Goal: Check status: Check status

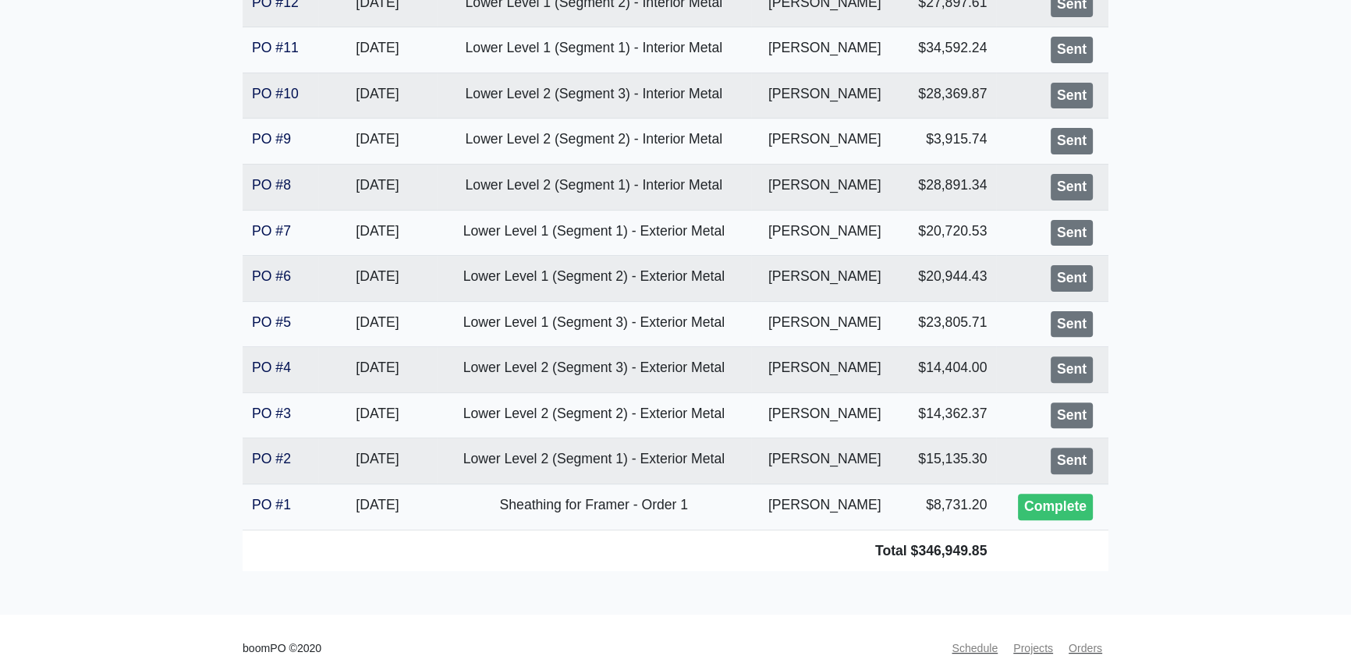
scroll to position [623, 0]
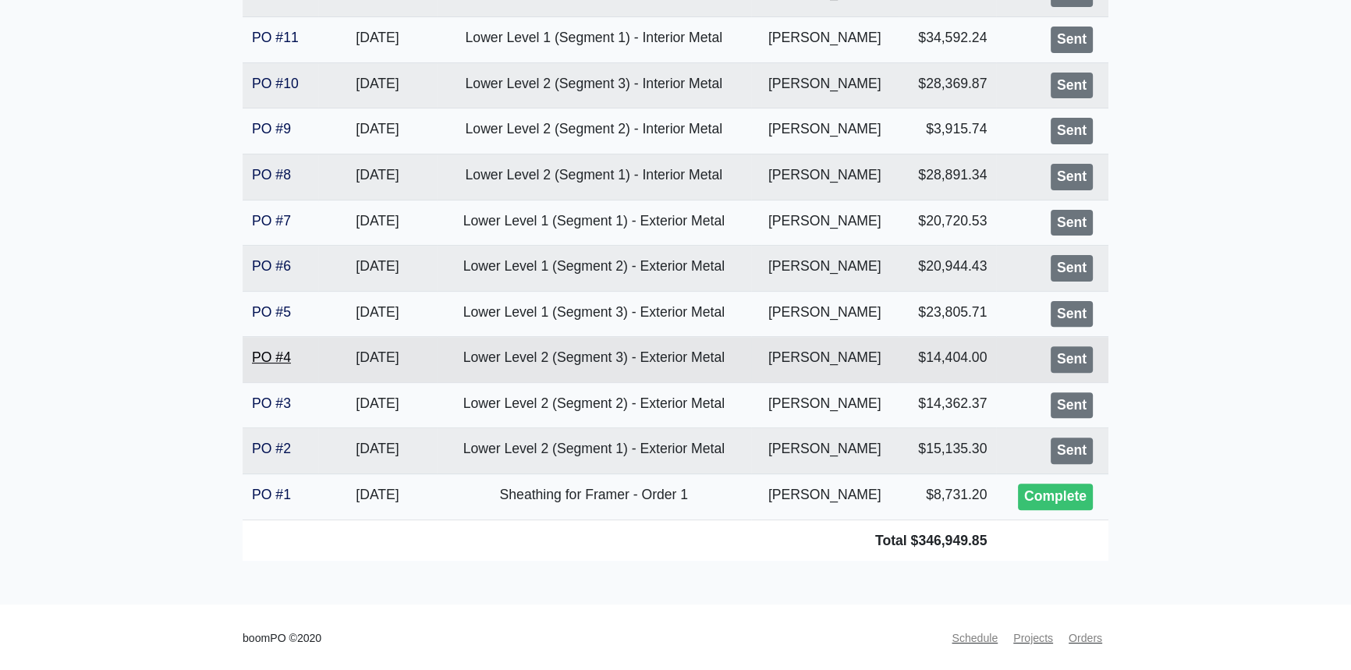
click at [272, 353] on link "PO #4" at bounding box center [271, 357] width 39 height 16
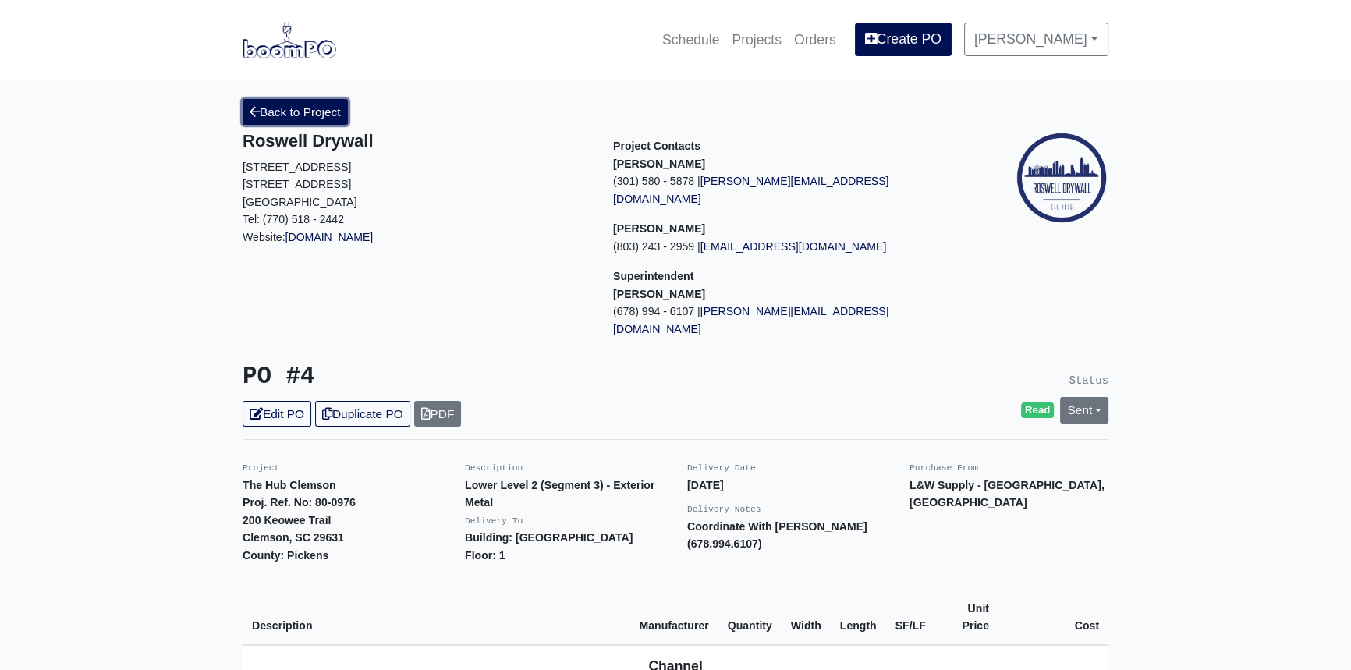
click at [303, 104] on link "Back to Project" at bounding box center [295, 112] width 105 height 26
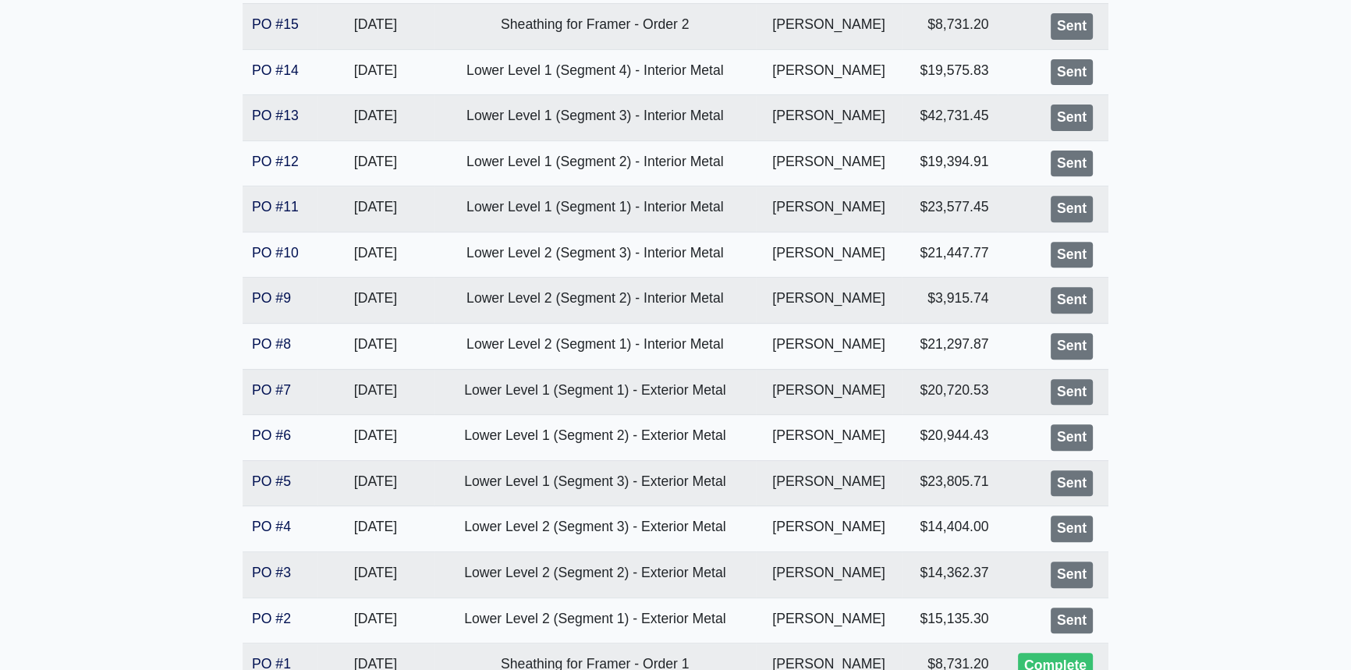
scroll to position [850, 0]
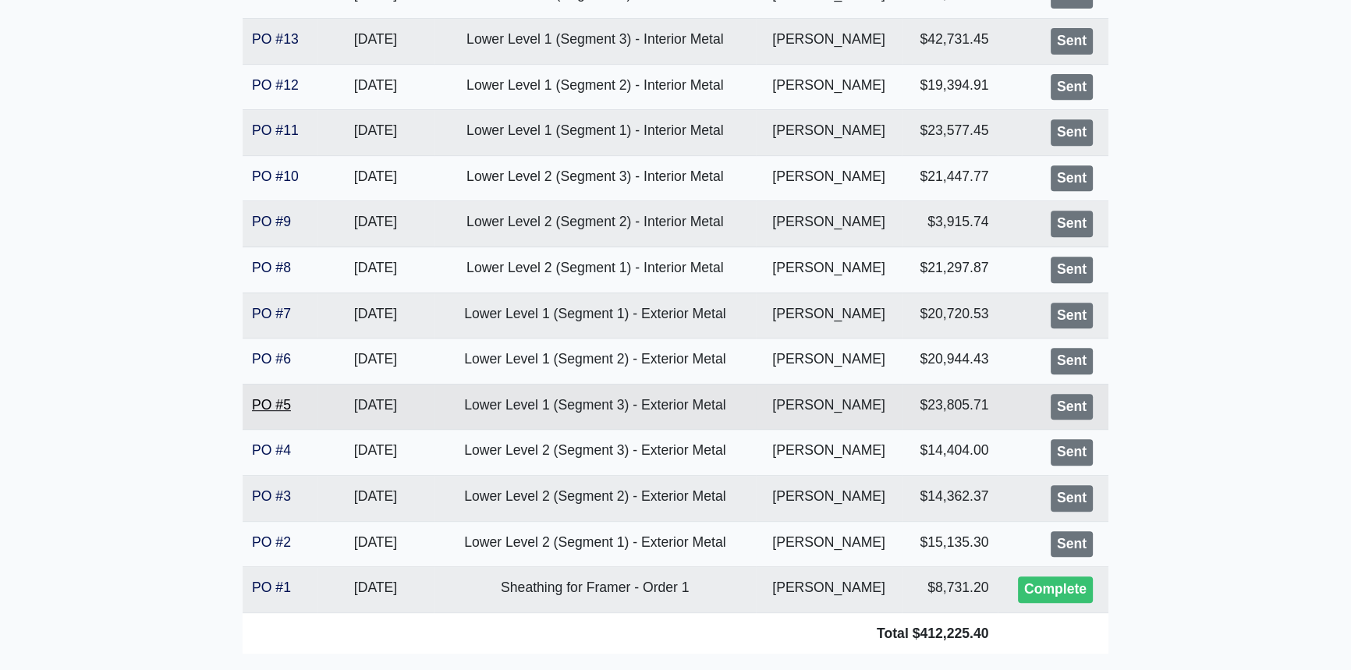
click at [268, 406] on link "PO #5" at bounding box center [271, 405] width 39 height 16
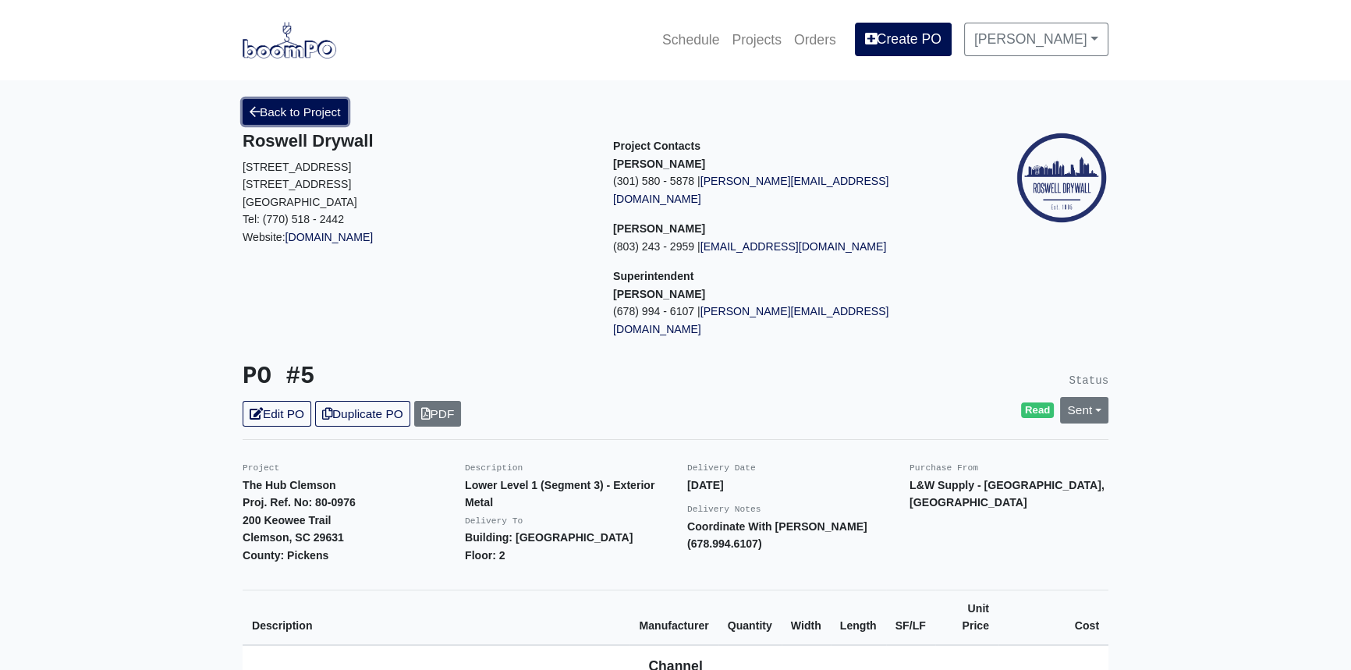
click at [305, 103] on link "Back to Project" at bounding box center [295, 112] width 105 height 26
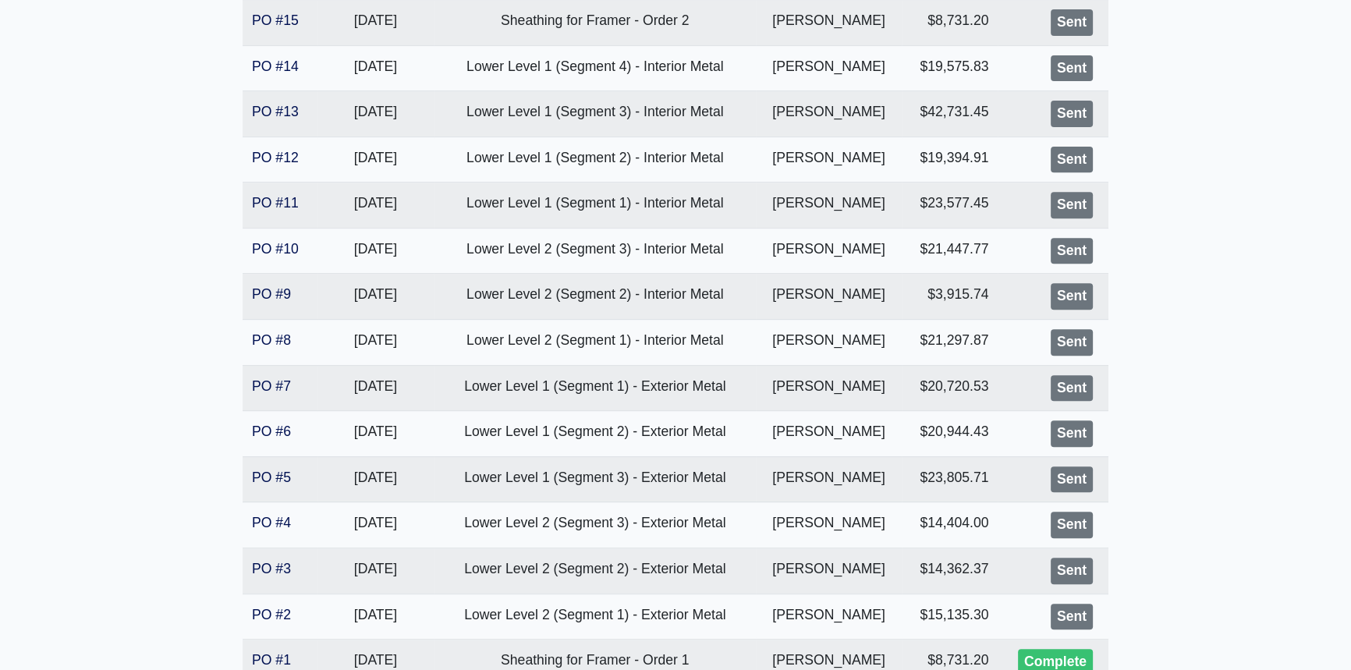
scroll to position [942, 0]
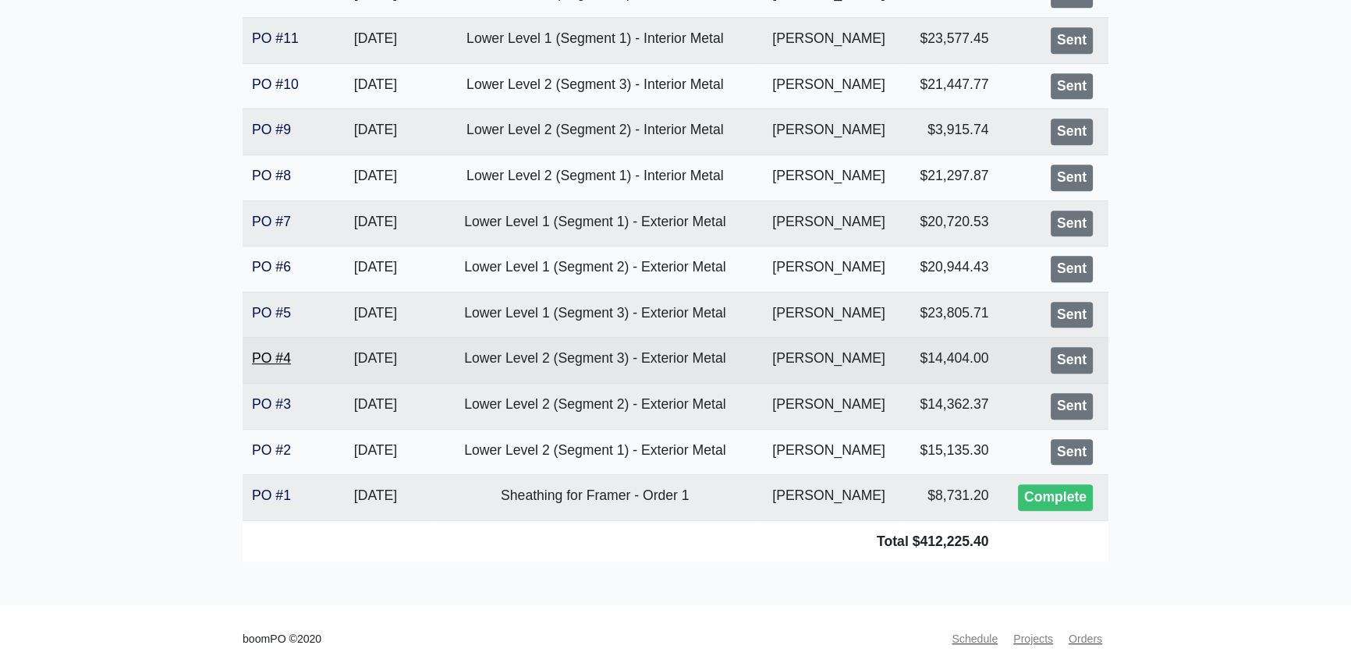
click at [276, 356] on link "PO #4" at bounding box center [271, 358] width 39 height 16
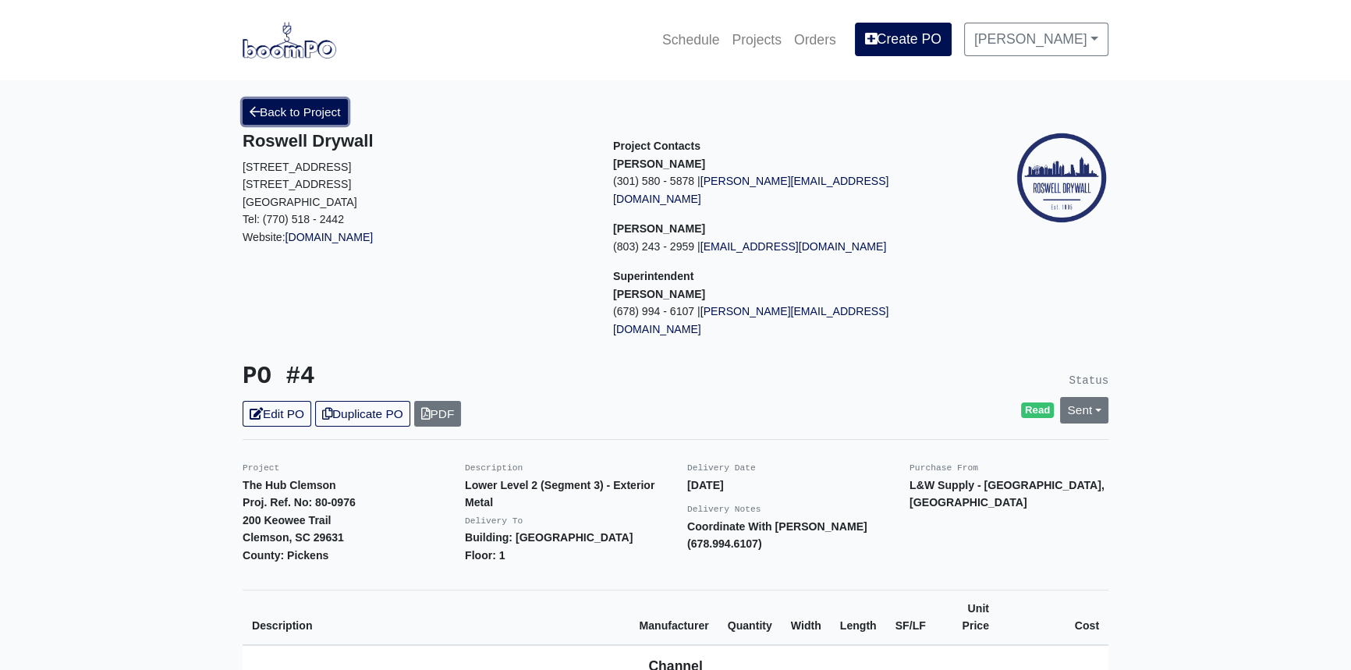
click at [275, 117] on link "Back to Project" at bounding box center [295, 112] width 105 height 26
